Goal: Transaction & Acquisition: Purchase product/service

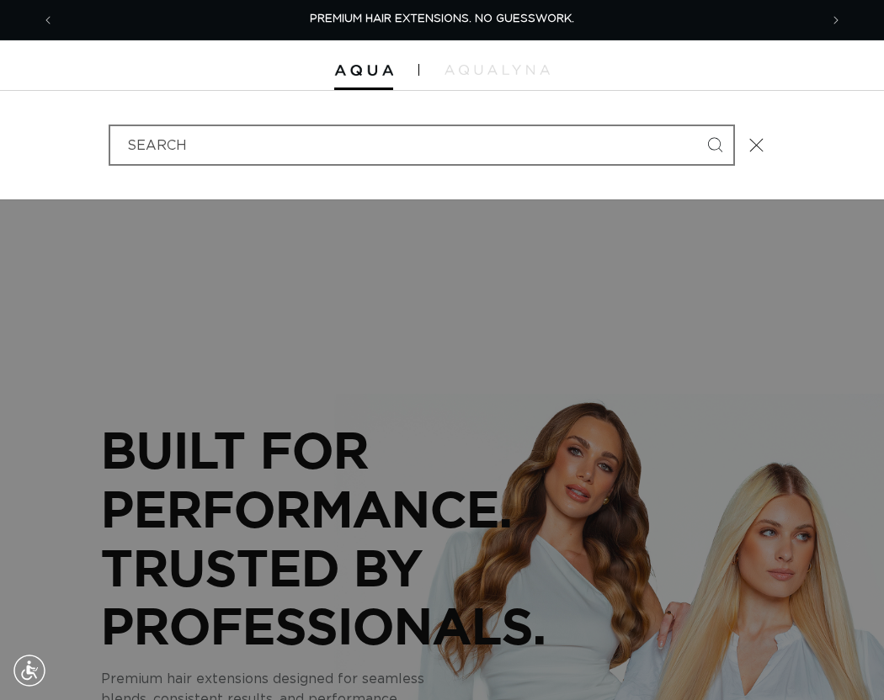
click at [326, 143] on input "Search" at bounding box center [421, 145] width 623 height 38
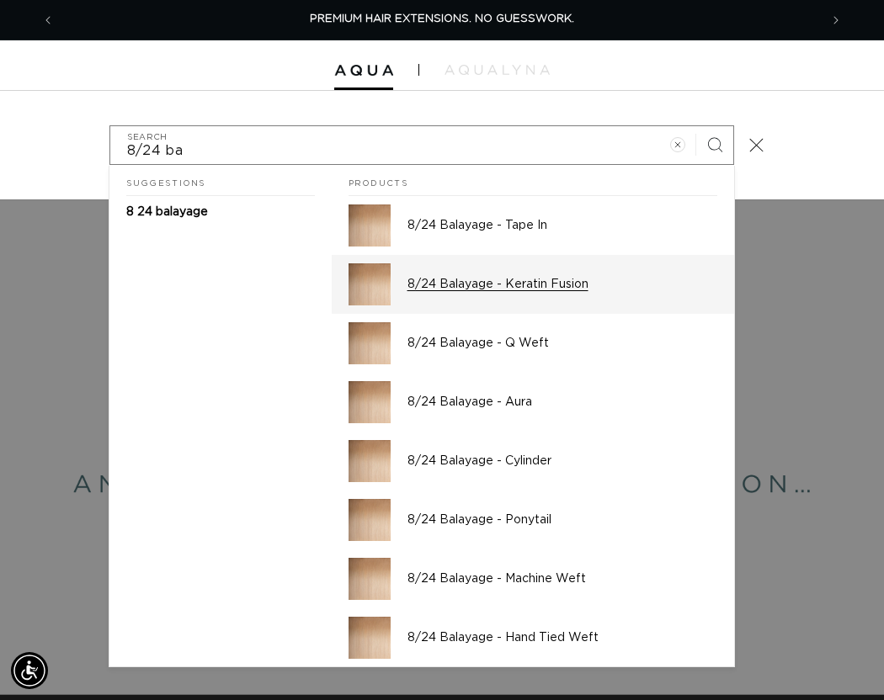
type input "8/24 ba"
click at [467, 279] on p "8/24 Balayage - Keratin Fusion" at bounding box center [562, 284] width 310 height 15
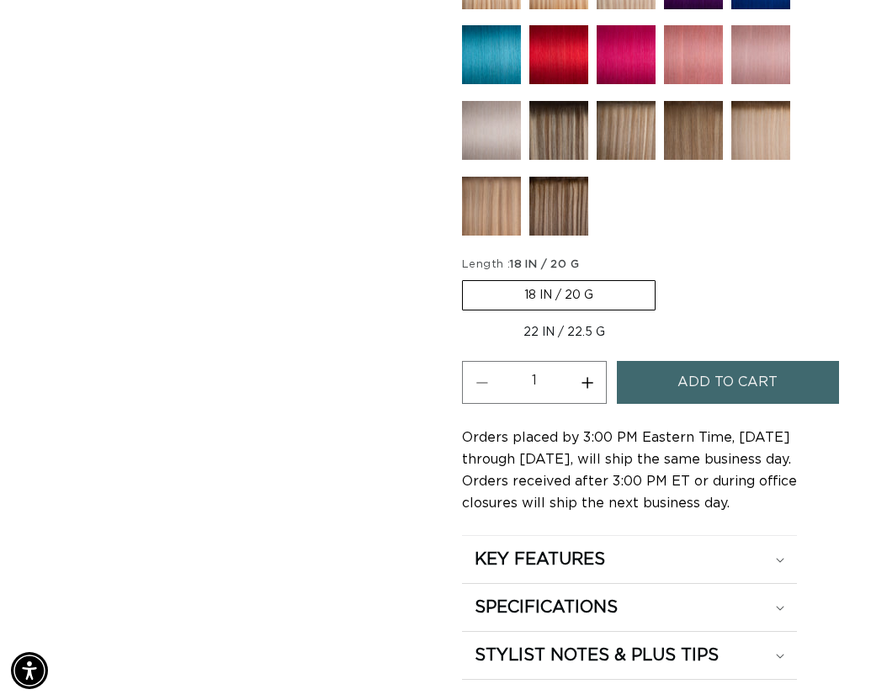
scroll to position [0, 751]
click at [590, 380] on button "Increase quantity for 8/24 Balayage - Keratin Fusion" at bounding box center [587, 382] width 38 height 43
type input "2"
click at [659, 383] on button "Add to cart" at bounding box center [728, 382] width 222 height 43
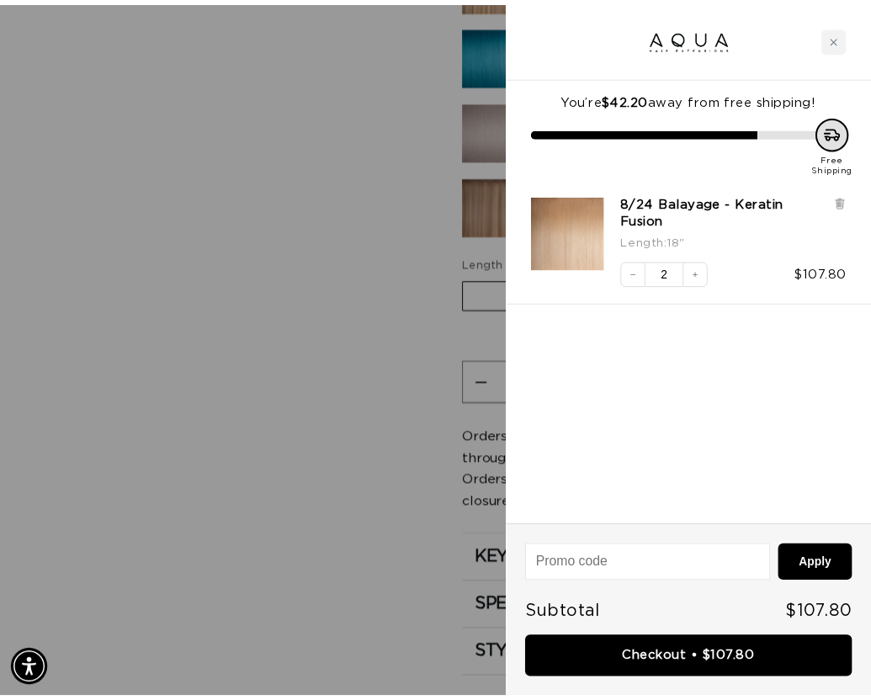
scroll to position [0, 0]
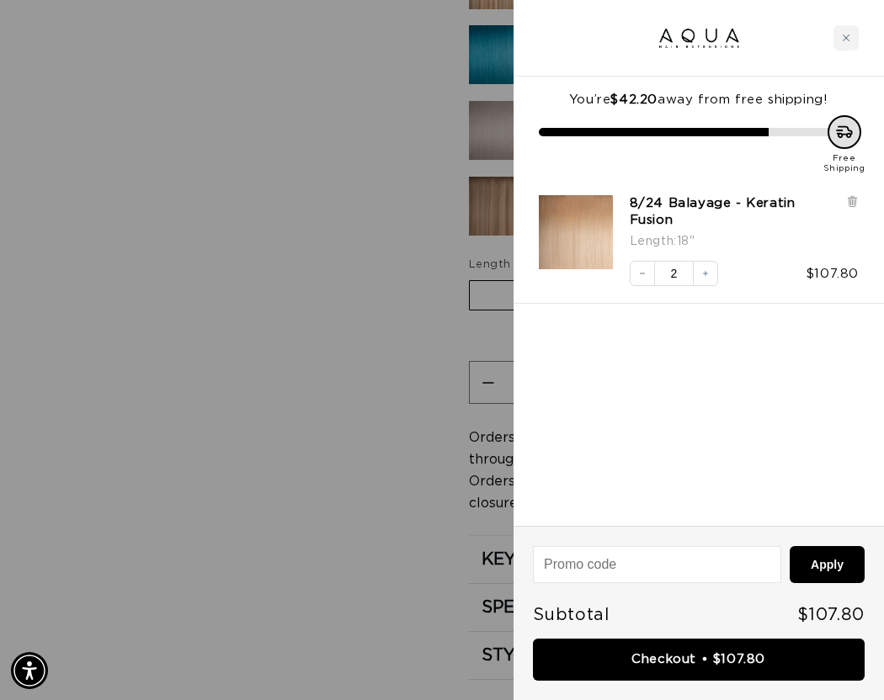
click at [231, 313] on div at bounding box center [442, 350] width 884 height 700
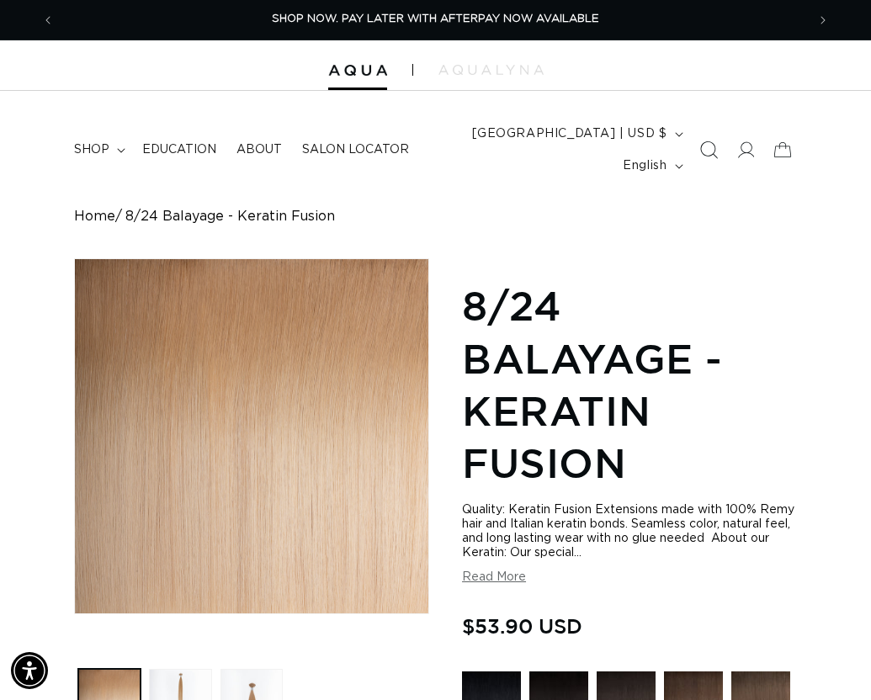
click at [700, 153] on icon "Search" at bounding box center [708, 150] width 18 height 18
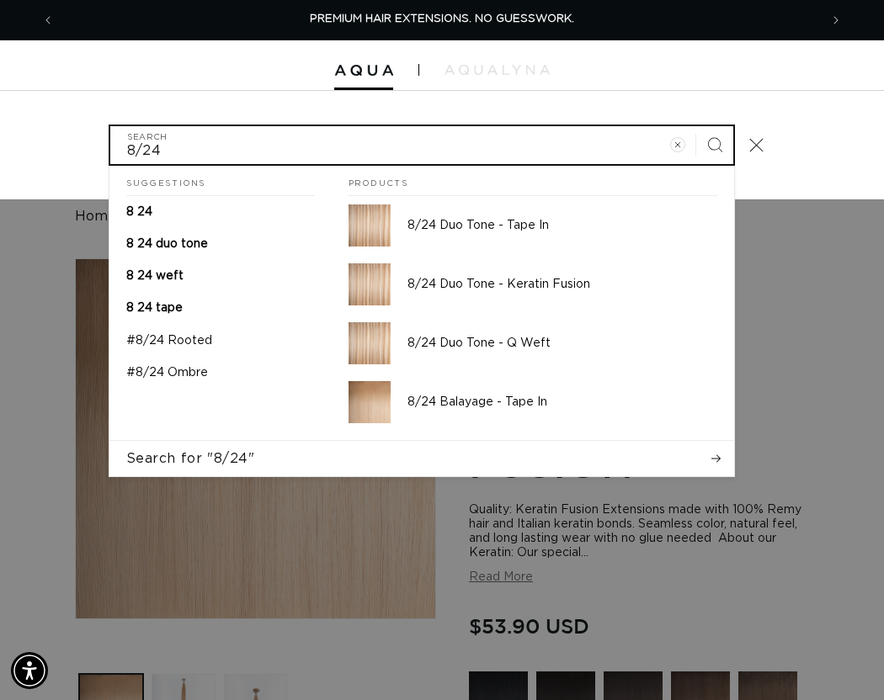
drag, startPoint x: 405, startPoint y: 153, endPoint x: 110, endPoint y: 143, distance: 294.7
click at [111, 143] on input "8/24" at bounding box center [421, 145] width 623 height 38
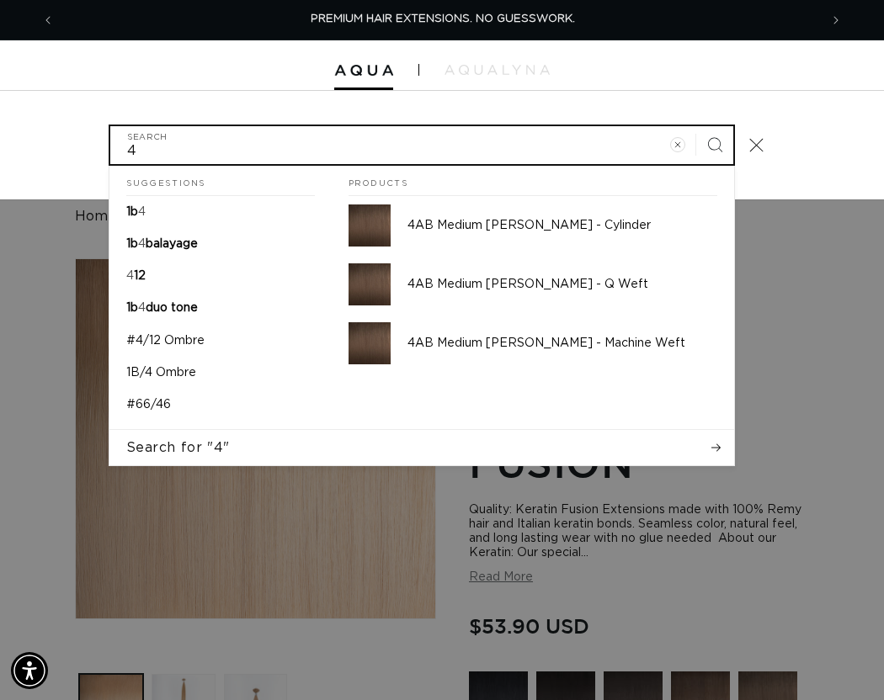
scroll to position [0, 764]
click at [121, 151] on input "4" at bounding box center [421, 145] width 623 height 38
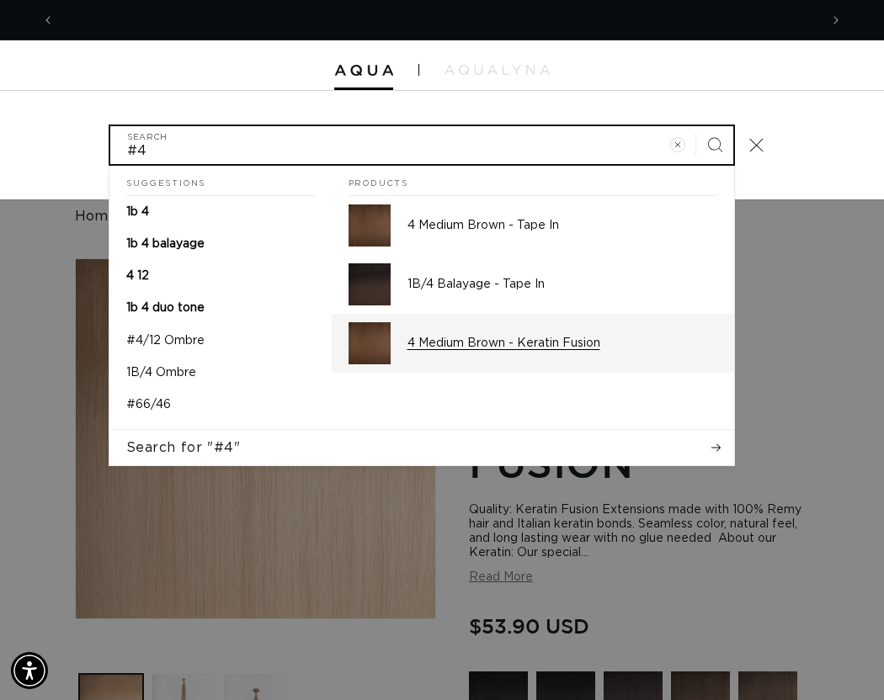
scroll to position [0, 0]
type input "#4"
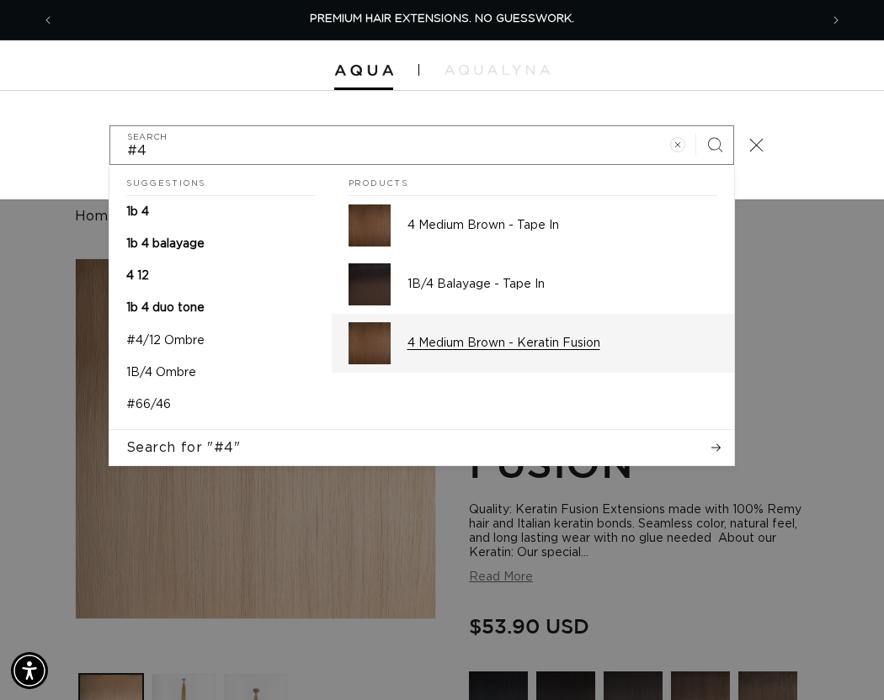
click at [486, 339] on p "4 Medium Brown - Keratin Fusion" at bounding box center [562, 343] width 310 height 15
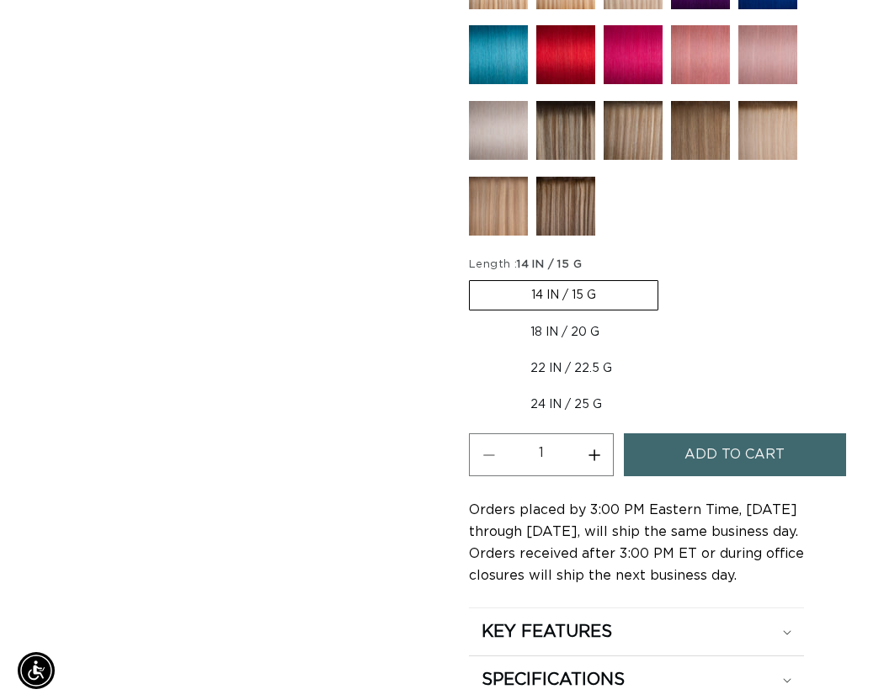
scroll to position [0, 751]
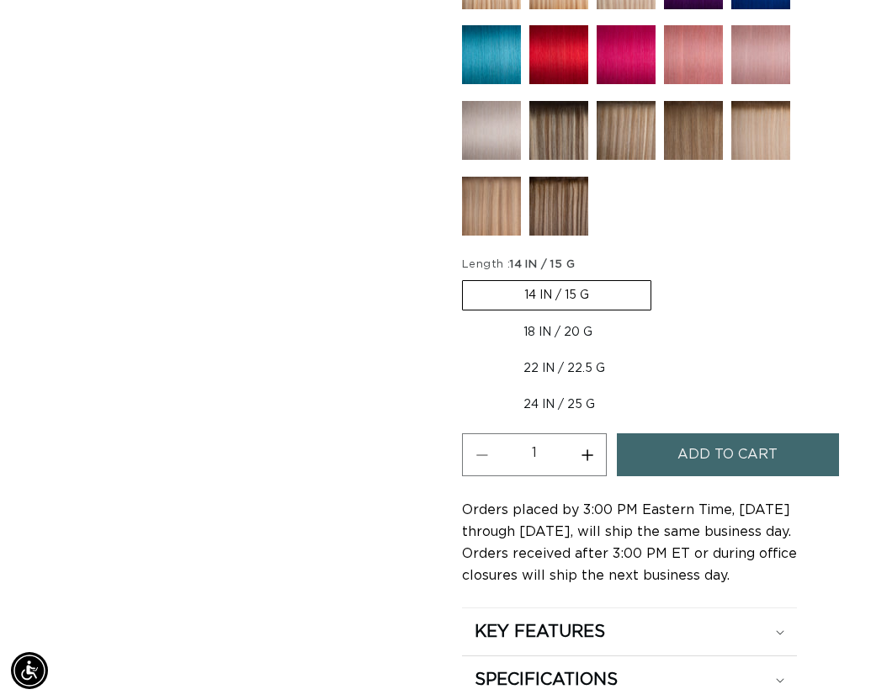
click at [566, 332] on label "18 IN / 20 G Variant sold out or unavailable" at bounding box center [558, 332] width 192 height 29
click at [660, 278] on input "18 IN / 20 G Variant sold out or unavailable" at bounding box center [660, 277] width 1 height 1
radio input "true"
click at [591, 459] on button "Increase quantity for 4 Medium Brown - Keratin Fusion" at bounding box center [587, 454] width 38 height 43
type input "2"
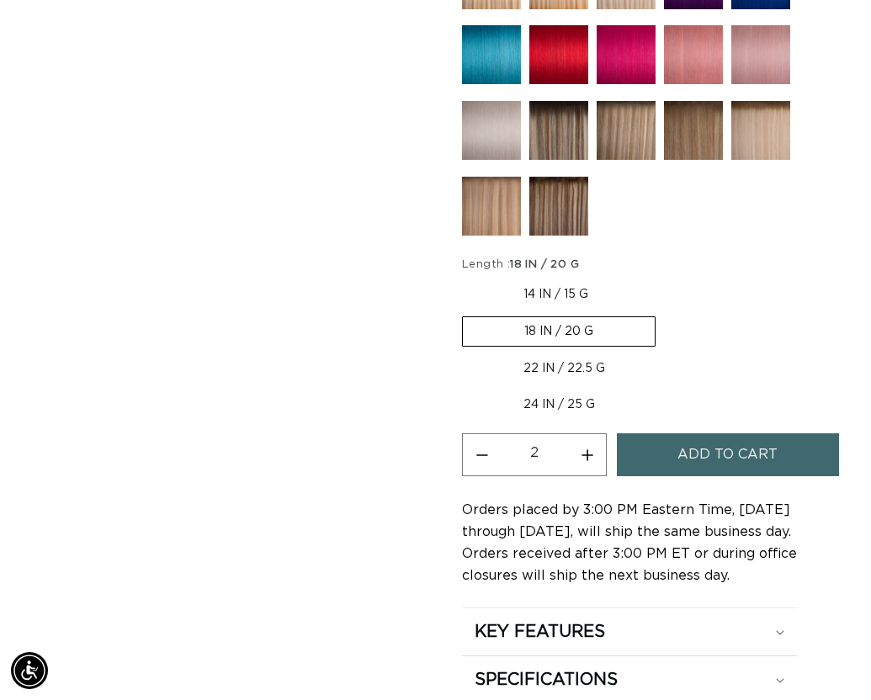
click at [673, 453] on button "Add to cart" at bounding box center [728, 454] width 222 height 43
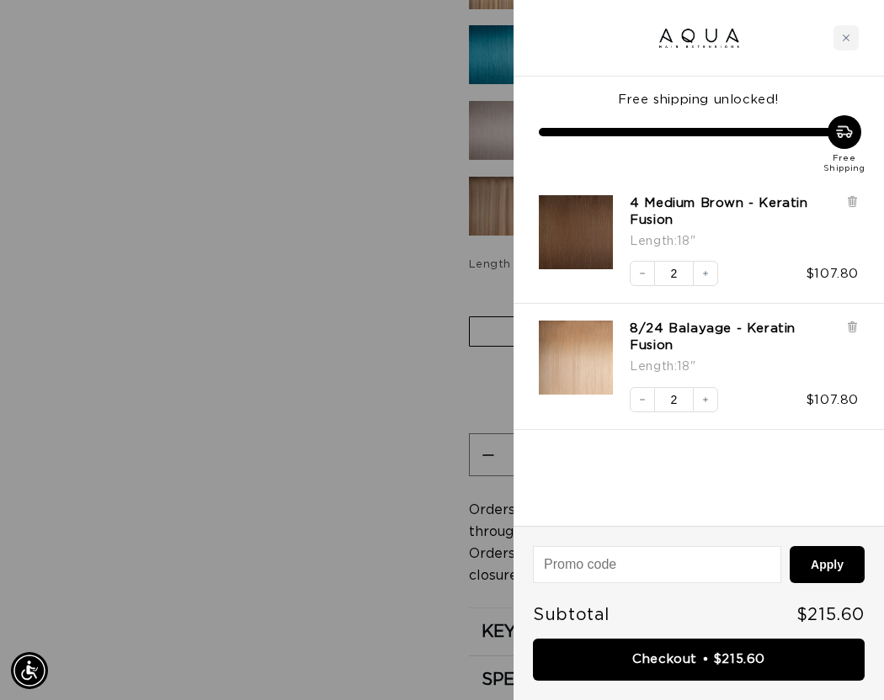
click at [396, 354] on div at bounding box center [442, 350] width 884 height 700
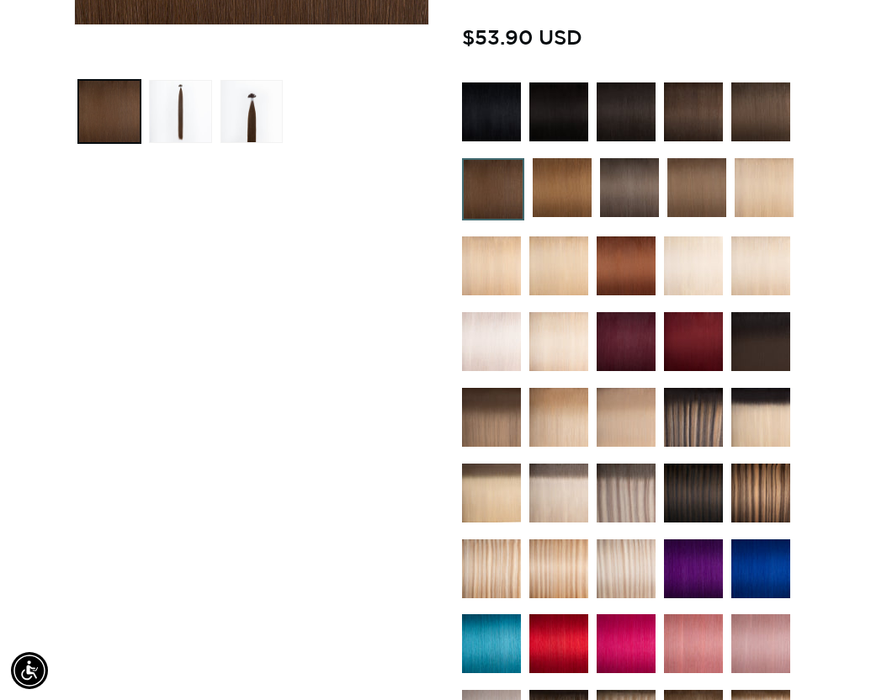
scroll to position [0, 751]
click at [615, 185] on img at bounding box center [629, 187] width 59 height 59
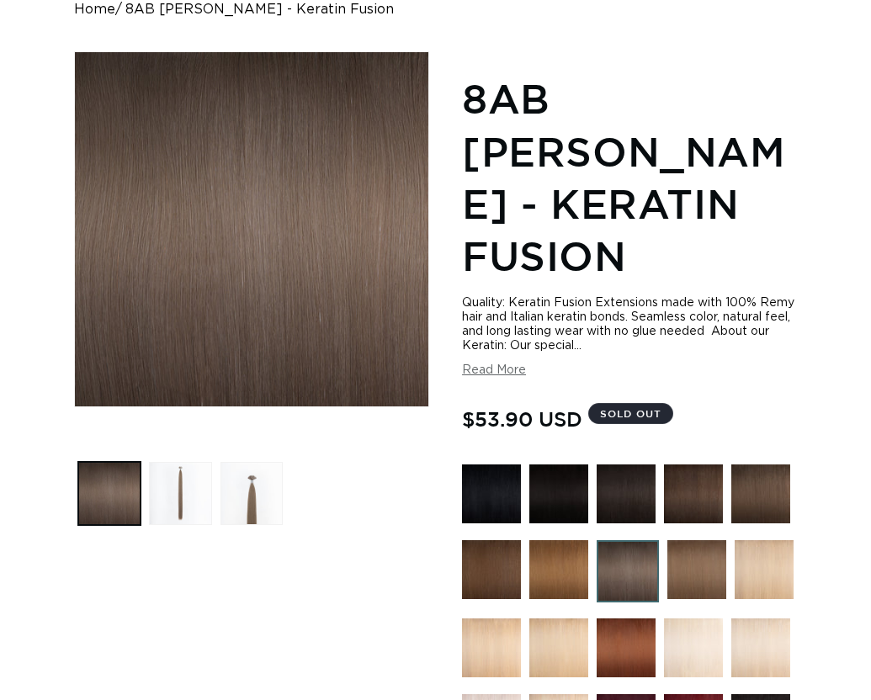
scroll to position [252, 0]
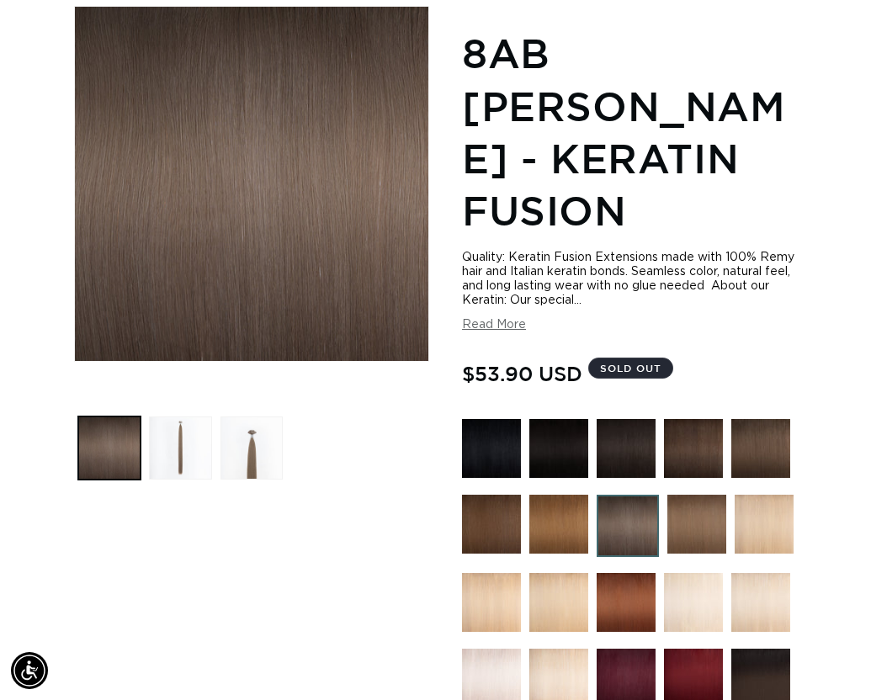
click at [753, 449] on img at bounding box center [760, 448] width 59 height 59
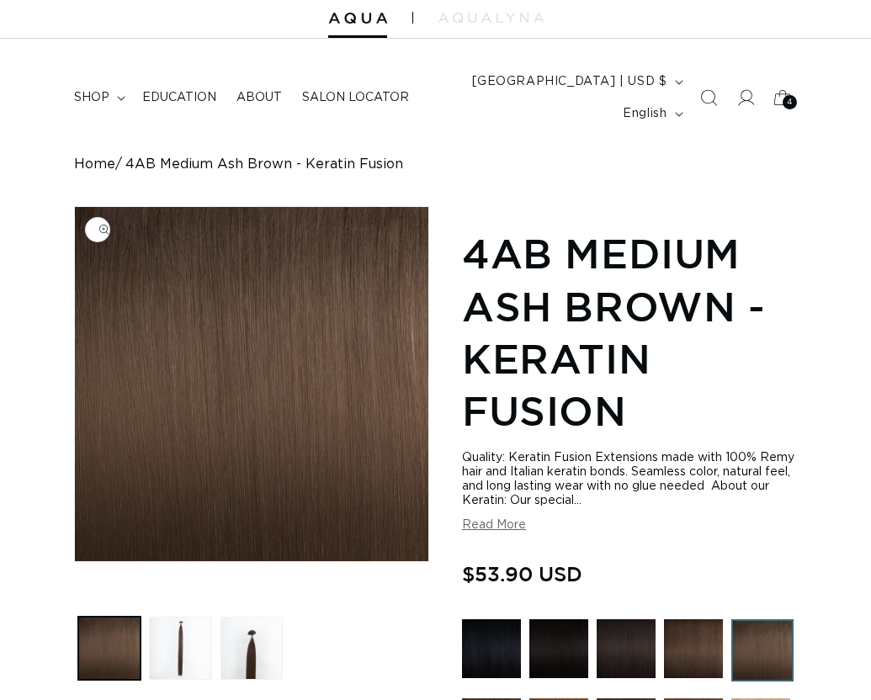
scroll to position [252, 0]
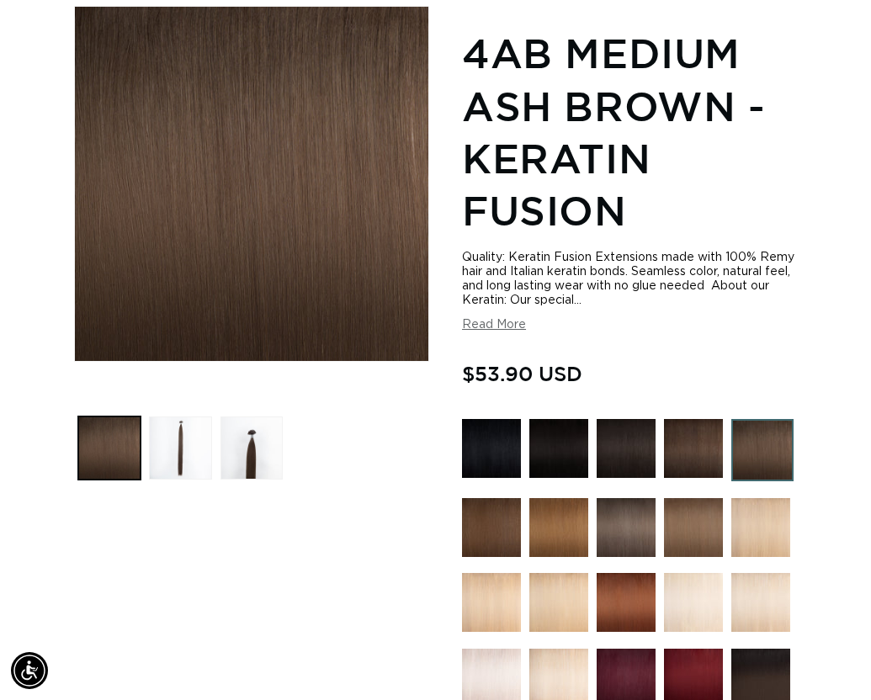
click at [496, 516] on img at bounding box center [491, 527] width 59 height 59
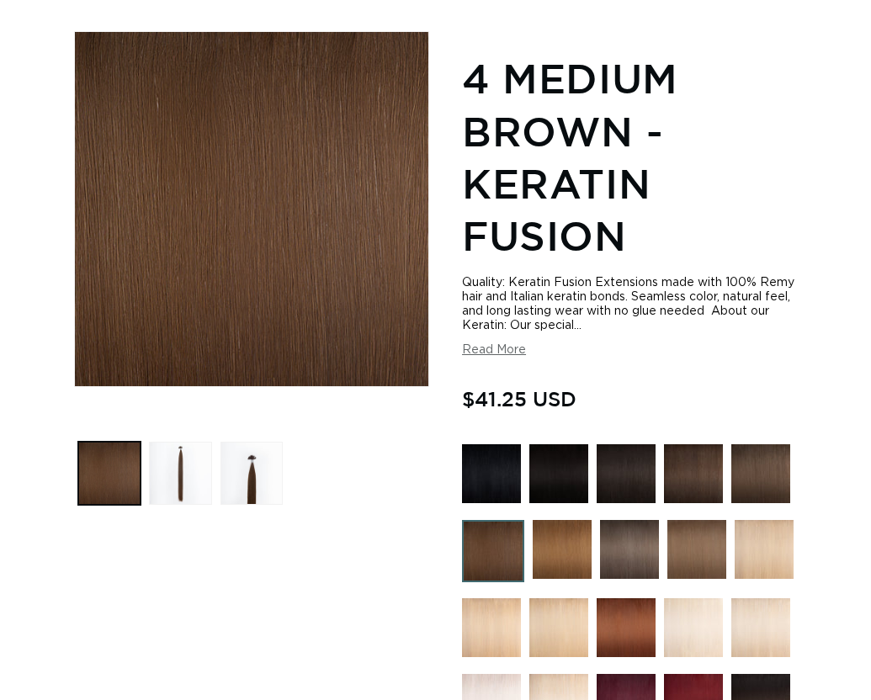
scroll to position [252, 0]
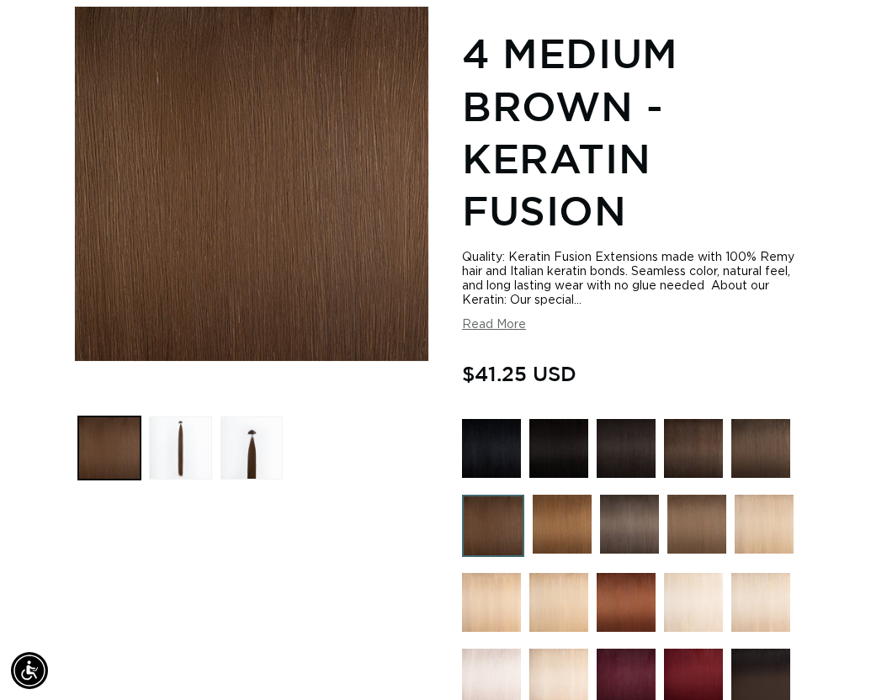
click at [565, 524] on img at bounding box center [562, 524] width 59 height 59
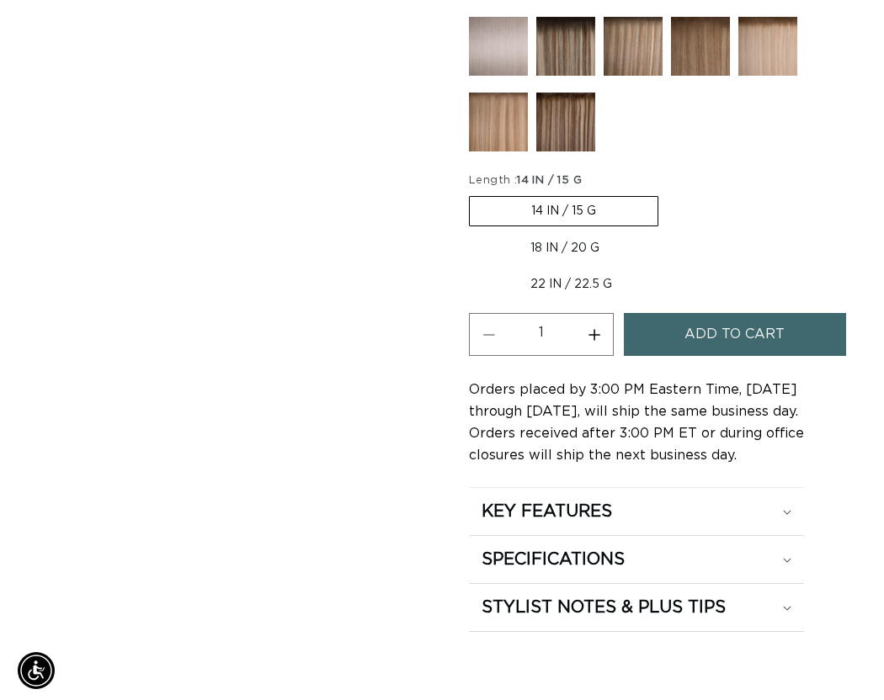
scroll to position [0, 751]
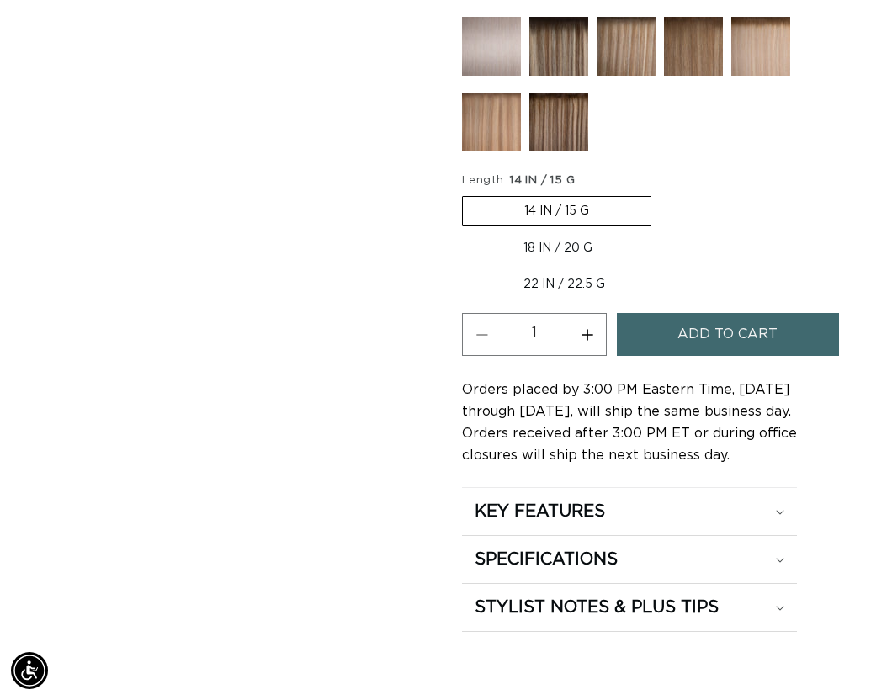
click at [581, 250] on label "18 IN / 20 G Variant sold out or unavailable" at bounding box center [558, 248] width 192 height 29
click at [660, 194] on input "18 IN / 20 G Variant sold out or unavailable" at bounding box center [660, 193] width 1 height 1
radio input "true"
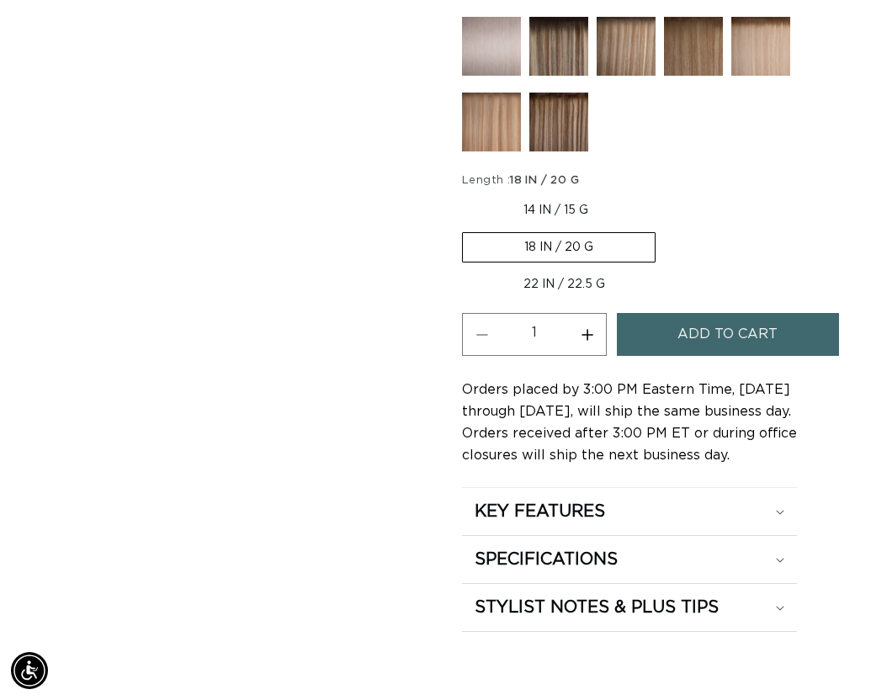
click at [588, 340] on button "Increase quantity for 6 Light Brown - Keratin Fusion" at bounding box center [587, 334] width 38 height 43
type input "2"
click at [666, 340] on button "Add to cart" at bounding box center [728, 334] width 222 height 43
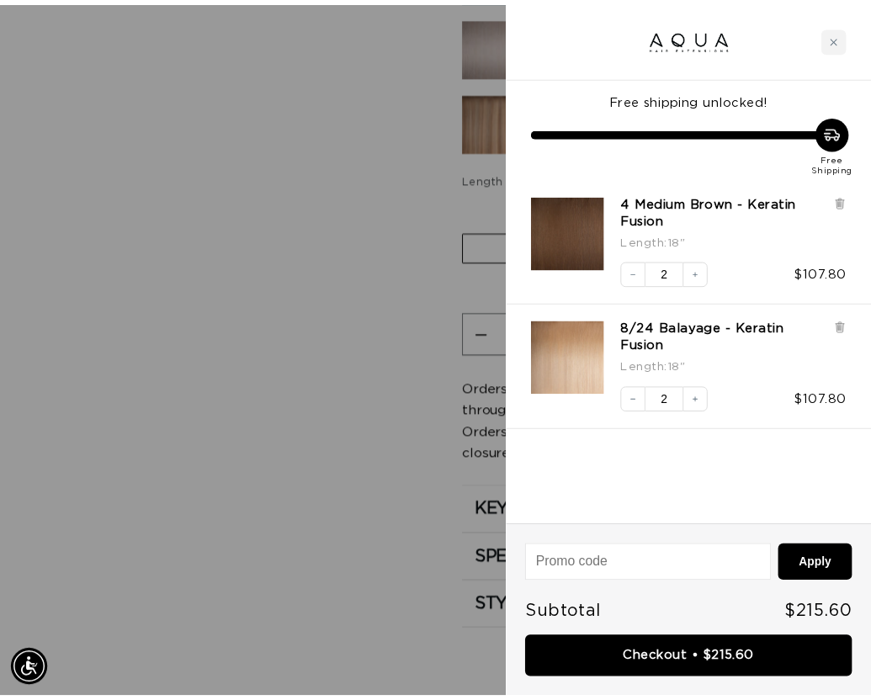
scroll to position [0, 1528]
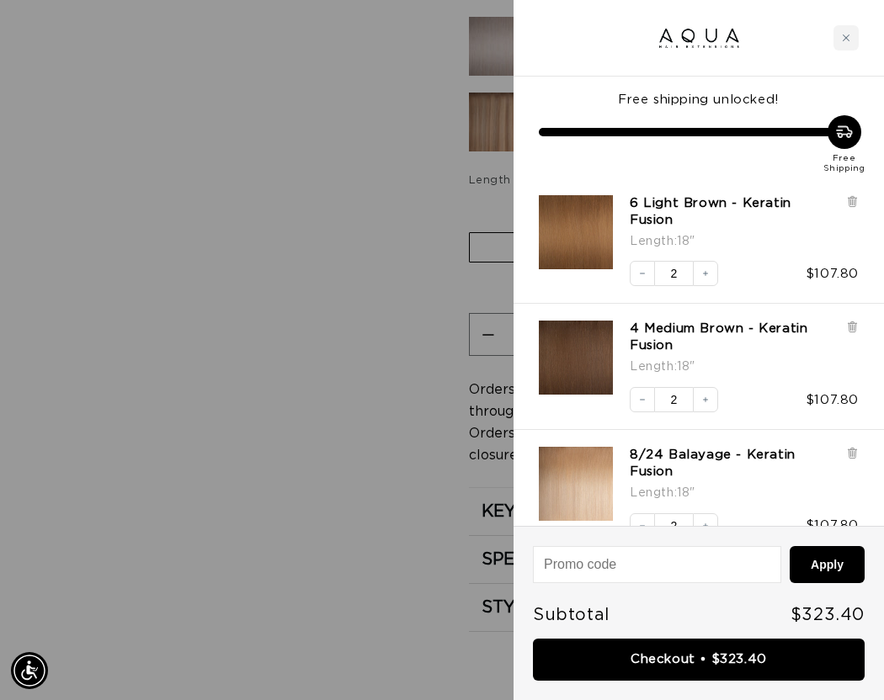
click at [387, 328] on div at bounding box center [442, 350] width 884 height 700
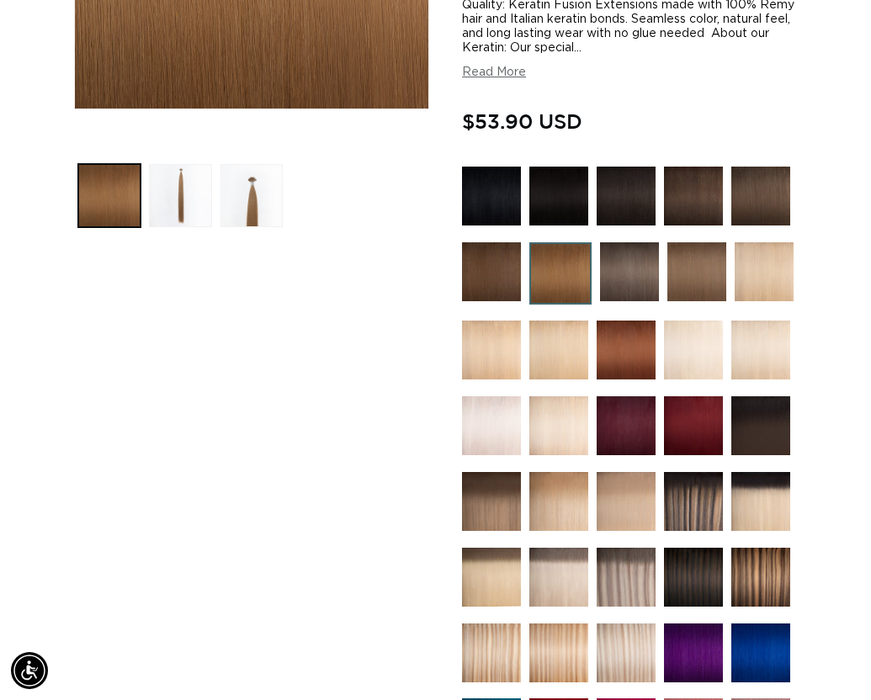
scroll to position [0, 751]
click at [497, 499] on img at bounding box center [491, 501] width 59 height 59
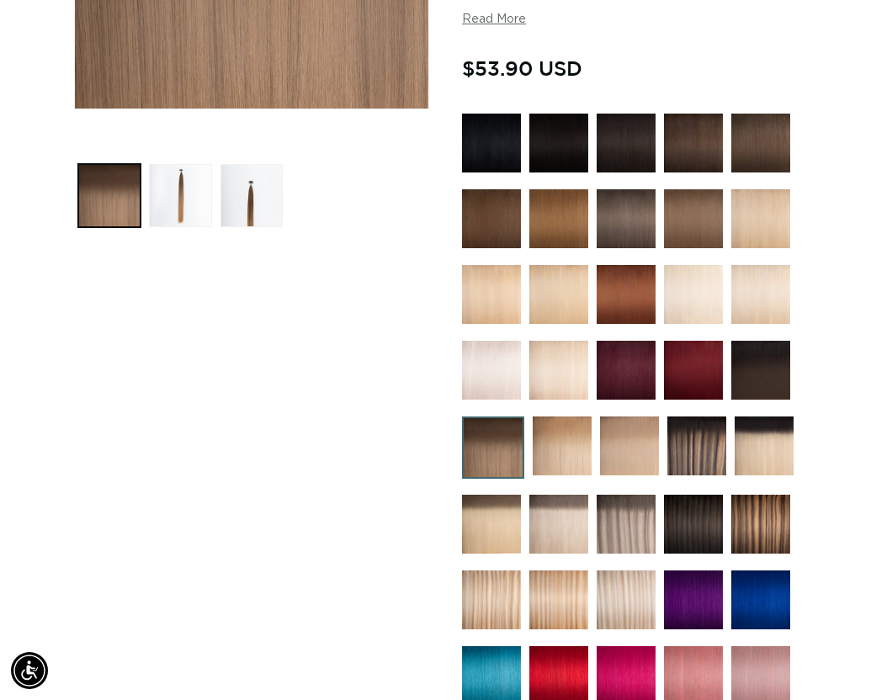
scroll to position [0, 751]
click at [556, 554] on img at bounding box center [558, 524] width 59 height 59
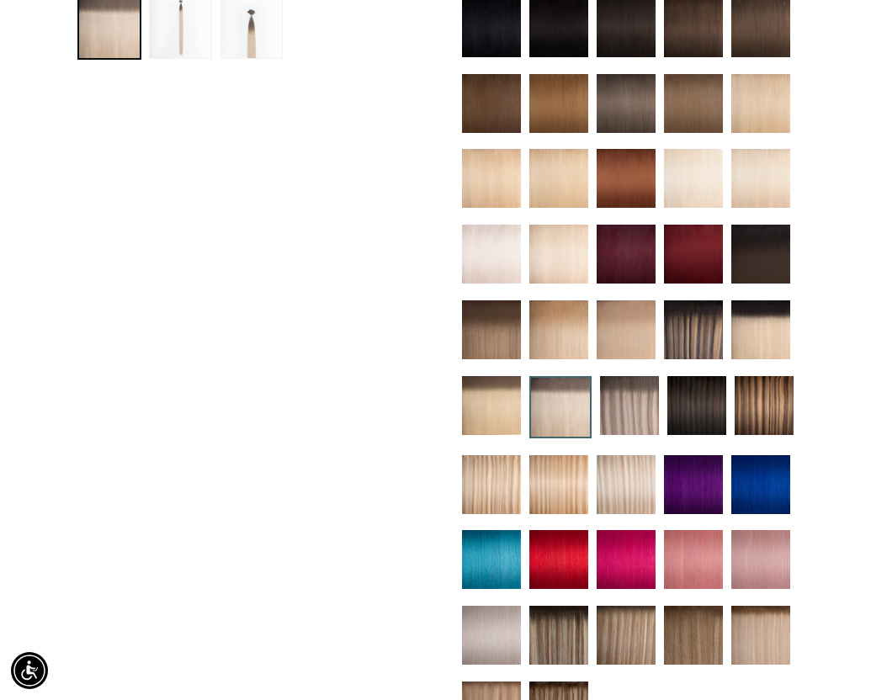
scroll to position [0, 751]
click at [631, 411] on img at bounding box center [629, 405] width 59 height 59
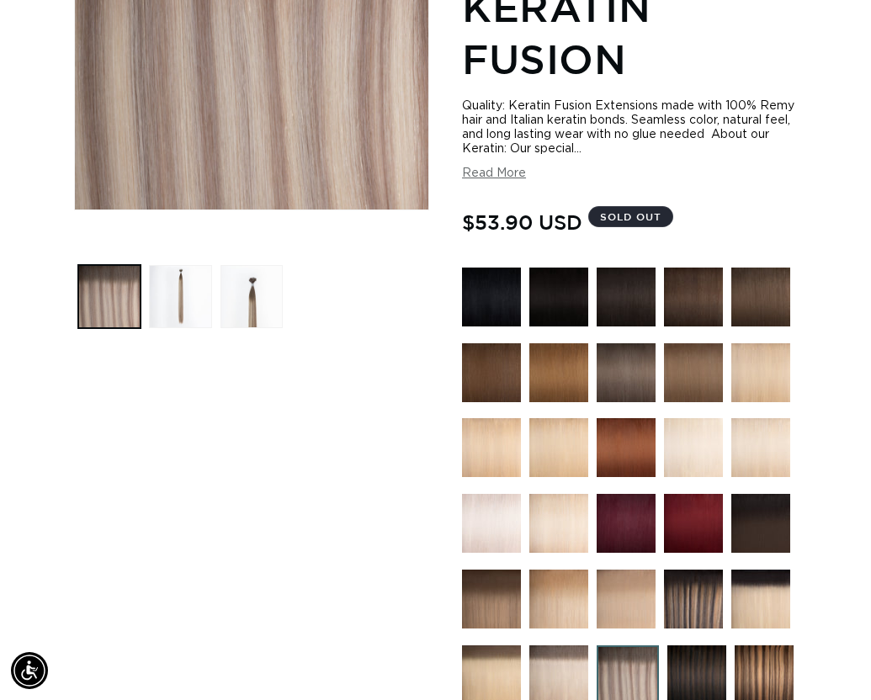
scroll to position [589, 0]
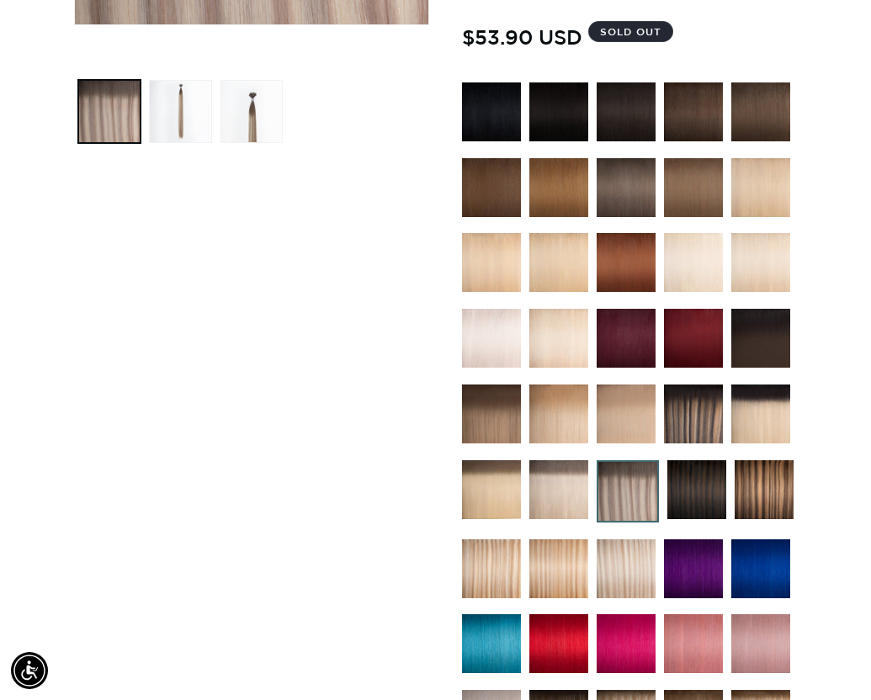
click at [784, 485] on img at bounding box center [764, 489] width 59 height 59
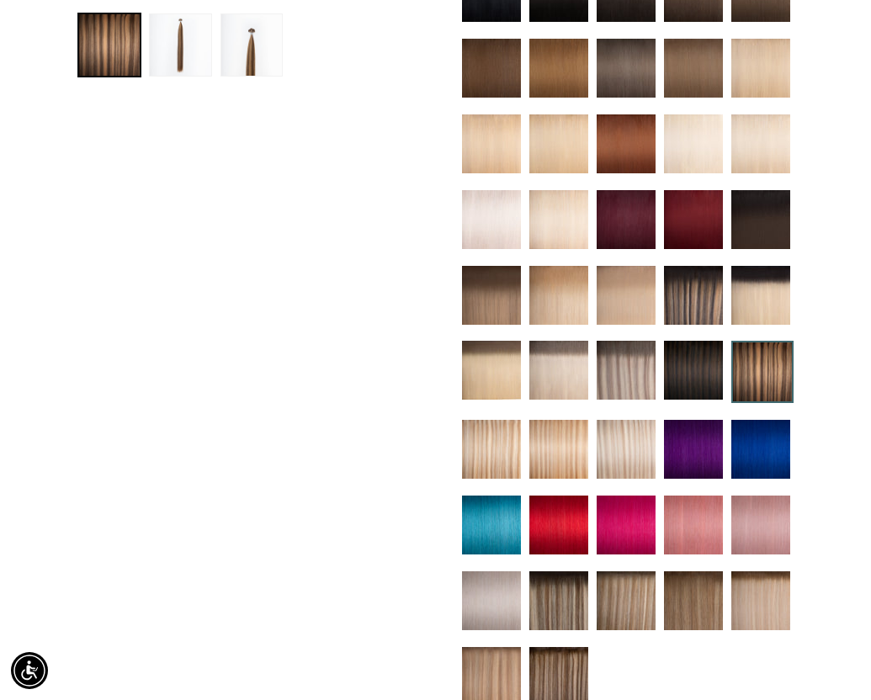
scroll to position [673, 0]
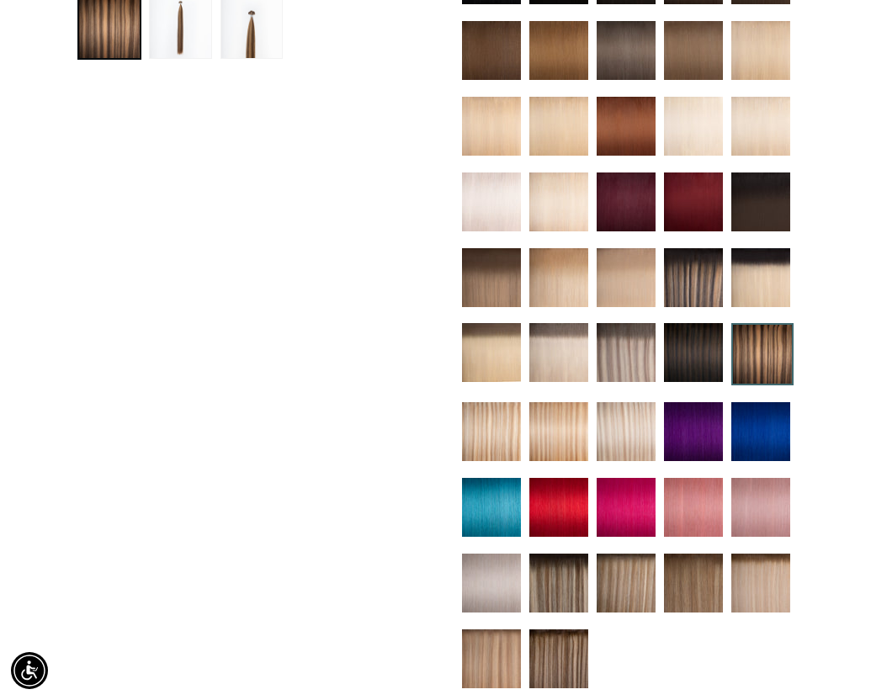
click at [485, 461] on img at bounding box center [491, 431] width 59 height 59
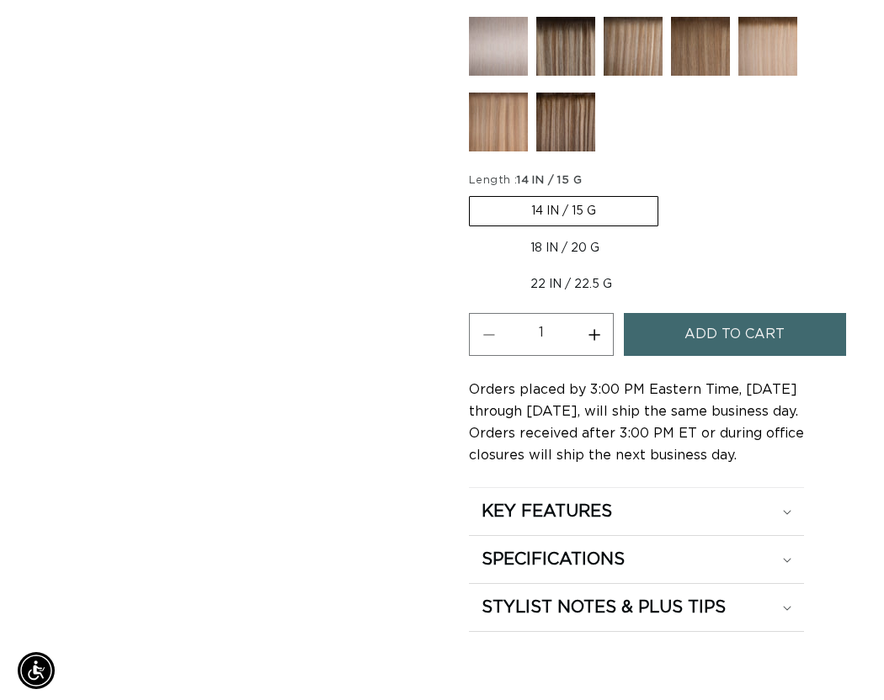
scroll to position [0, 751]
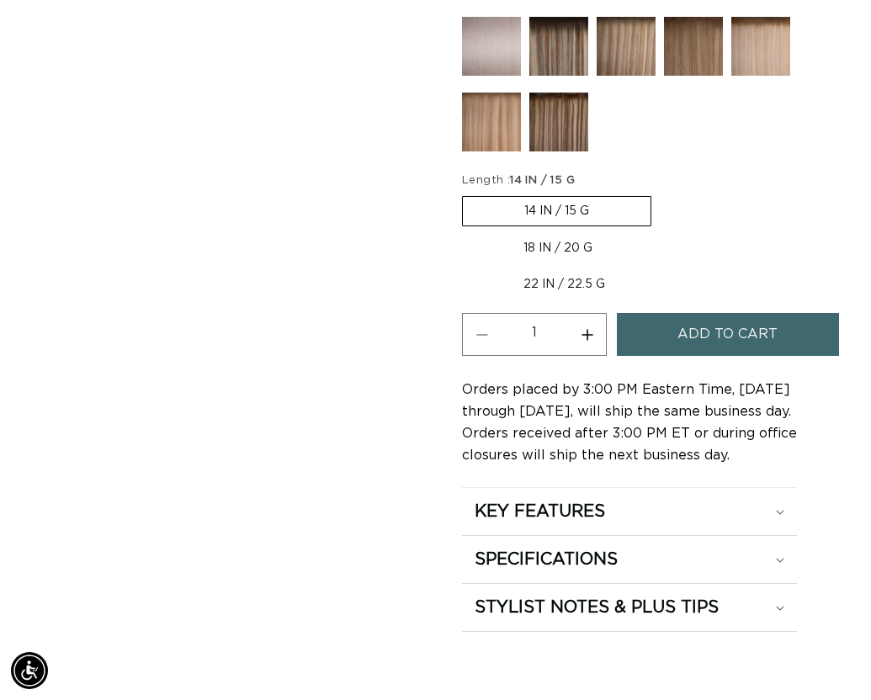
click at [534, 249] on label "18 IN / 20 G Variant sold out or unavailable" at bounding box center [558, 248] width 192 height 29
click at [660, 194] on input "18 IN / 20 G Variant sold out or unavailable" at bounding box center [660, 193] width 1 height 1
radio input "true"
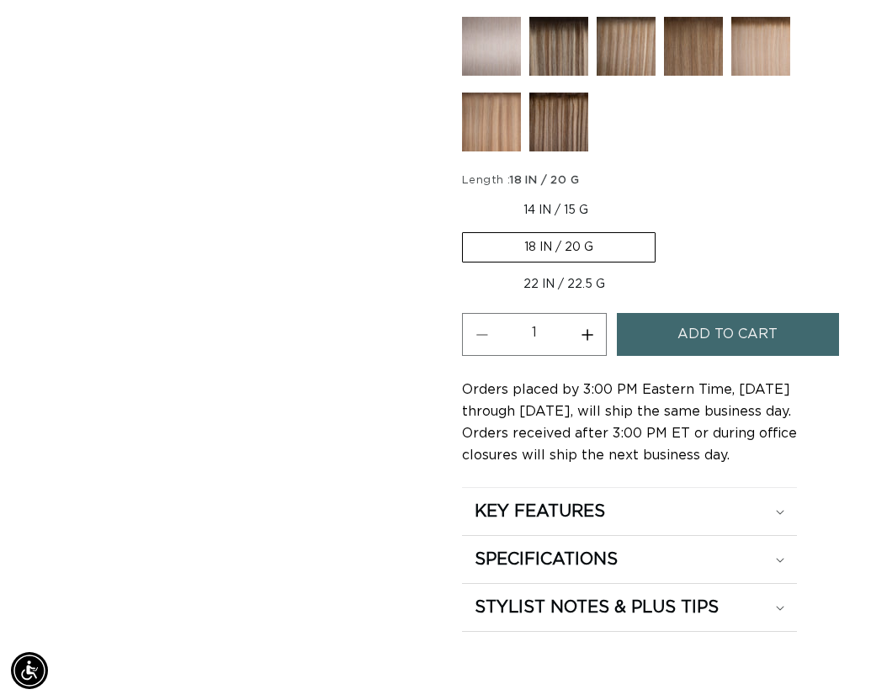
click at [587, 331] on button "Increase quantity for 8/24 Duo Tone - Keratin Fusion" at bounding box center [587, 334] width 38 height 43
type input "2"
click at [655, 334] on button "Add to cart" at bounding box center [728, 334] width 222 height 43
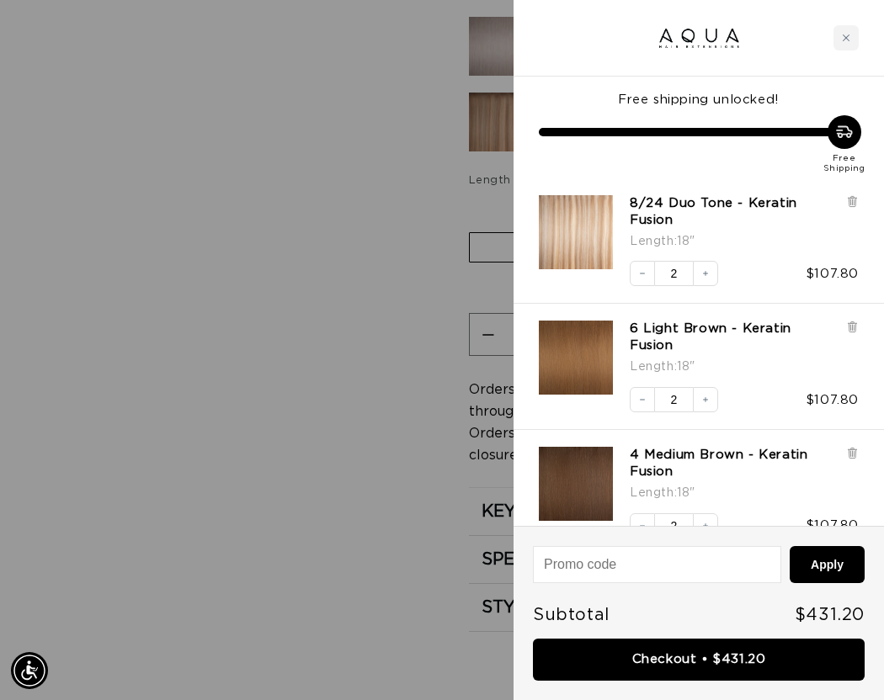
click at [283, 327] on div at bounding box center [442, 350] width 884 height 700
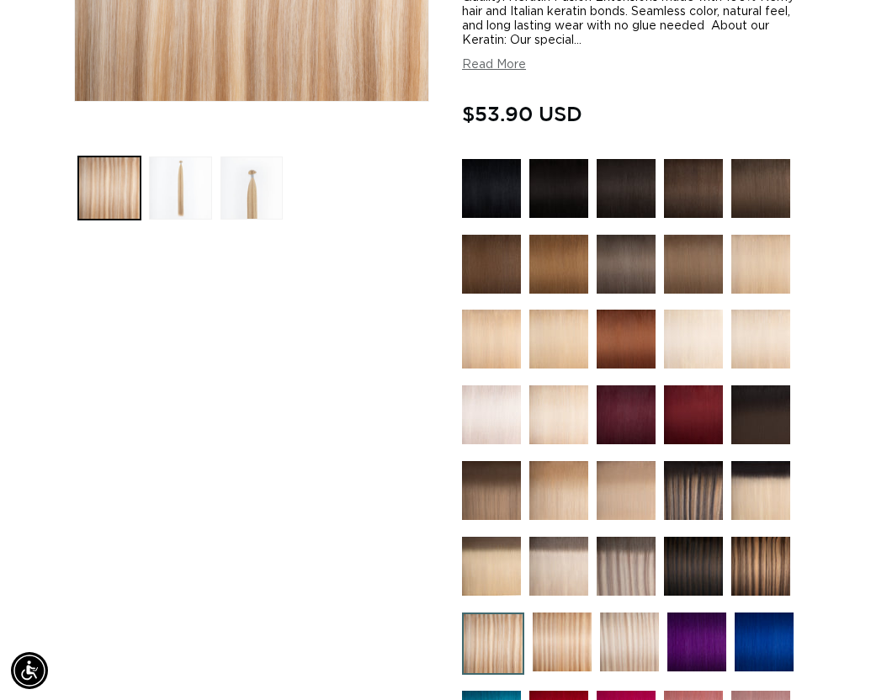
scroll to position [505, 0]
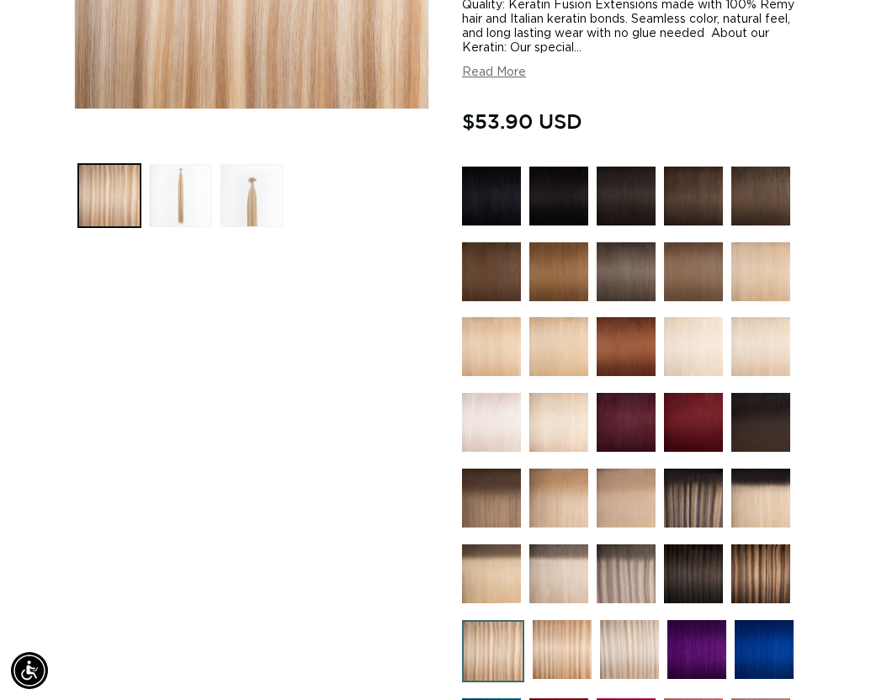
click at [627, 278] on img at bounding box center [626, 271] width 59 height 59
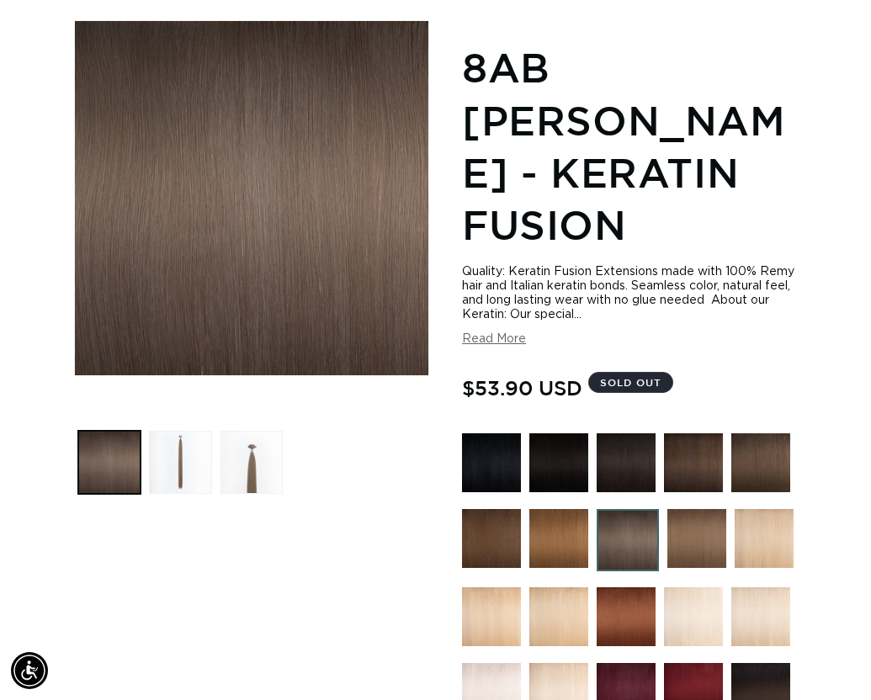
scroll to position [337, 0]
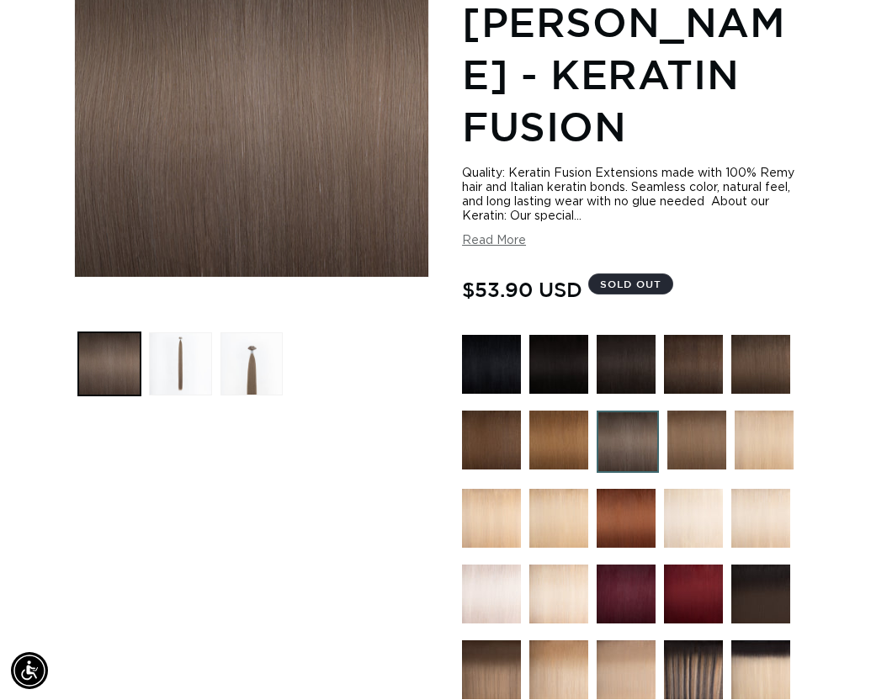
click at [565, 444] on img at bounding box center [558, 440] width 59 height 59
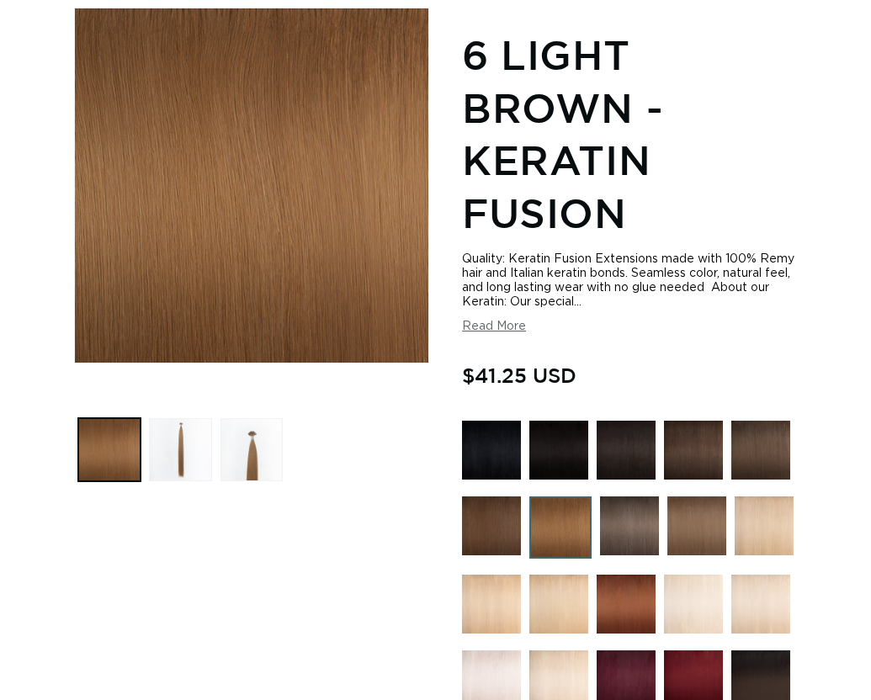
scroll to position [252, 0]
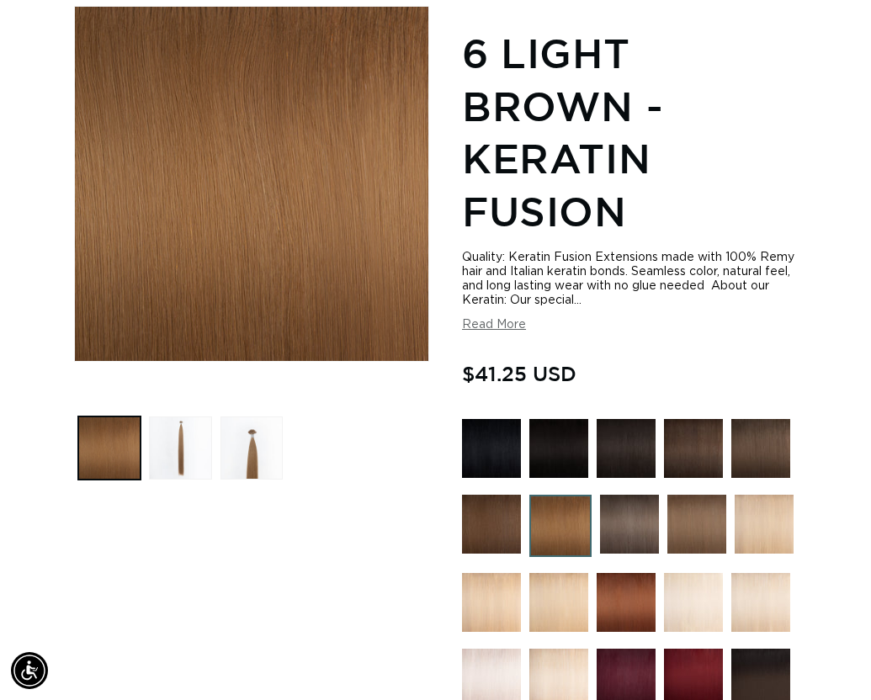
click at [707, 526] on img at bounding box center [696, 524] width 59 height 59
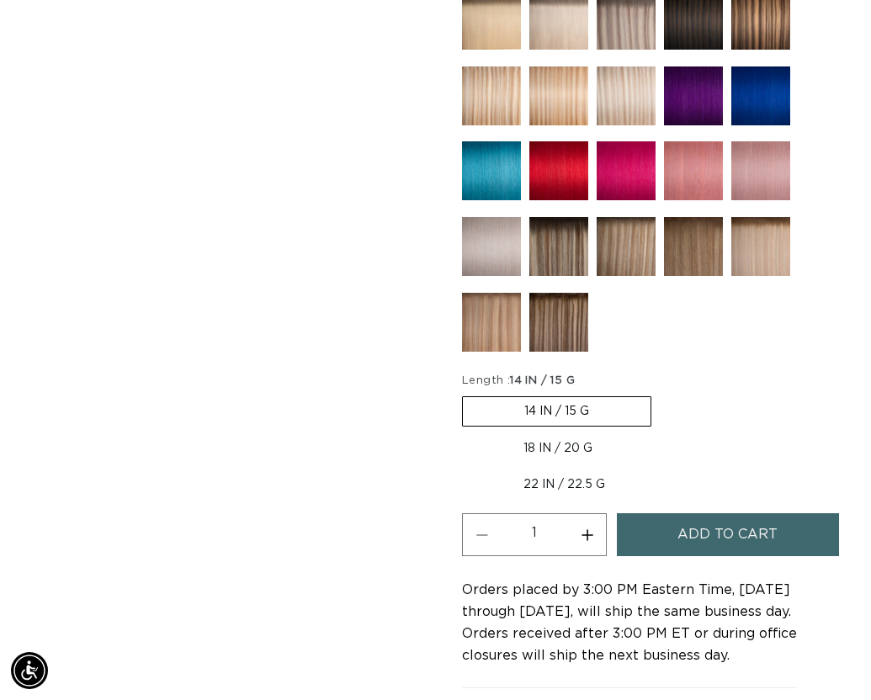
scroll to position [1094, 0]
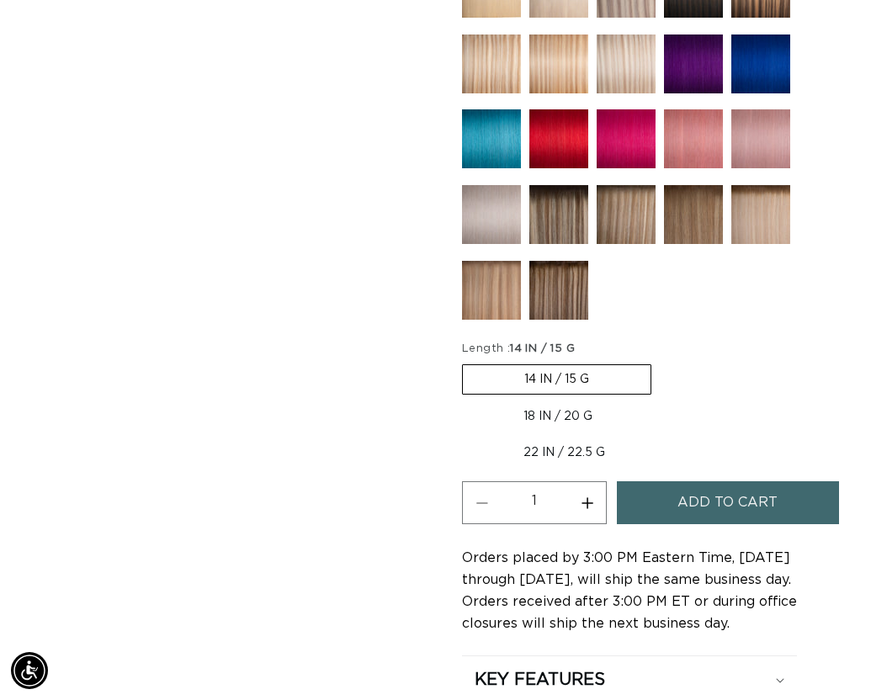
click at [528, 419] on label "18 IN / 20 G Variant sold out or unavailable" at bounding box center [558, 416] width 192 height 29
click at [660, 362] on input "18 IN / 20 G Variant sold out or unavailable" at bounding box center [660, 361] width 1 height 1
radio input "true"
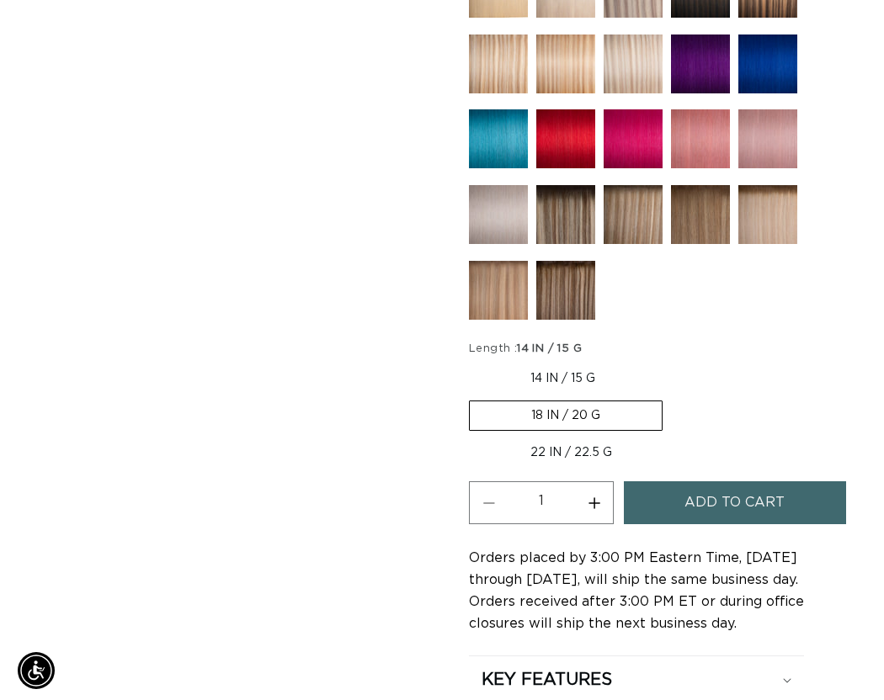
scroll to position [0, 751]
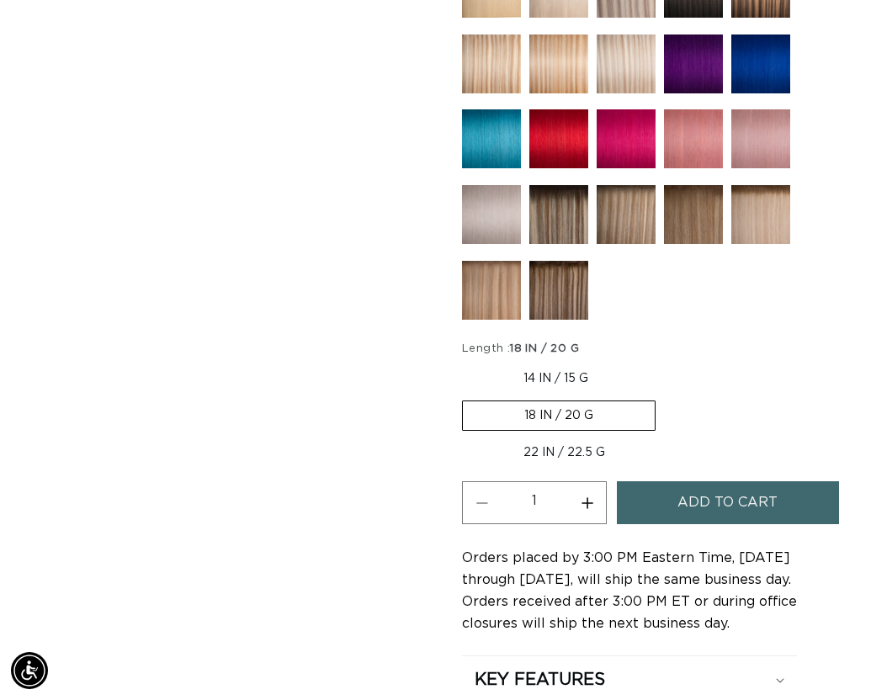
click at [668, 502] on button "Add to cart" at bounding box center [728, 502] width 222 height 43
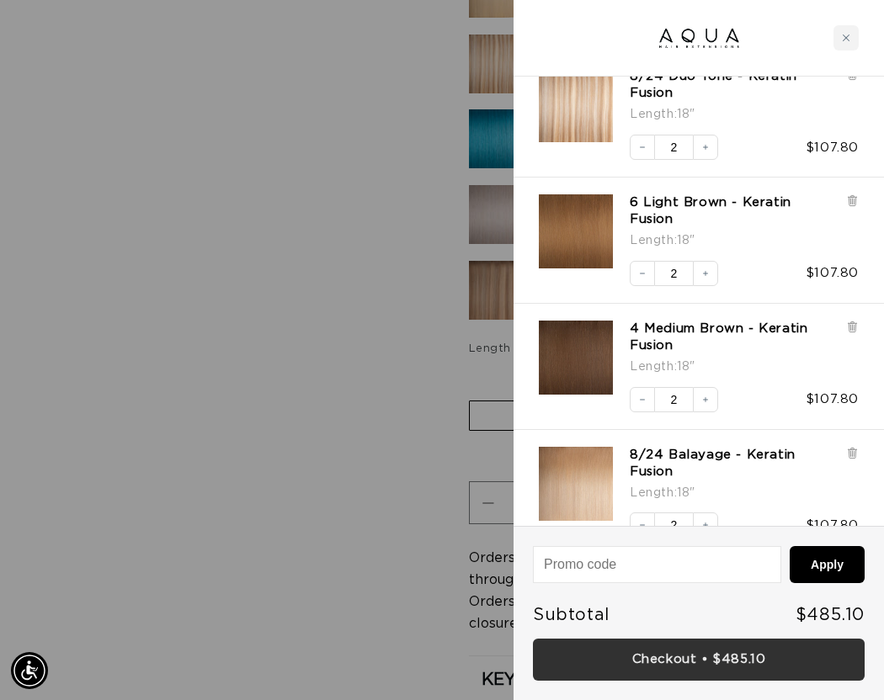
scroll to position [0, 764]
click at [771, 665] on link "Checkout • $485.10" at bounding box center [699, 660] width 332 height 43
